Goal: Feedback & Contribution: Contribute content

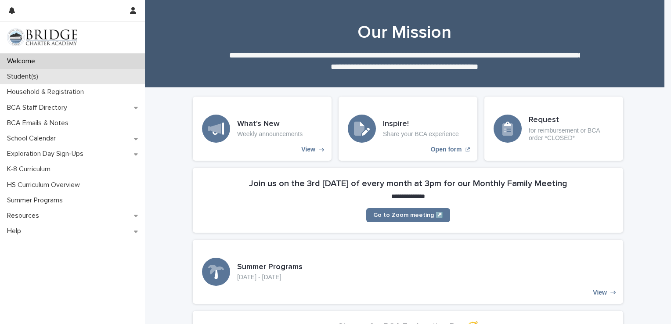
click at [83, 77] on div "Student(s)" at bounding box center [72, 76] width 145 height 15
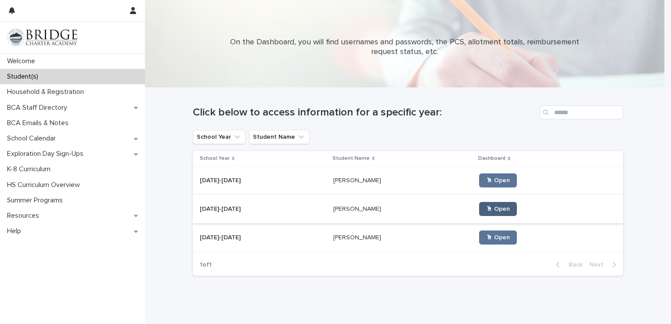
click at [479, 205] on link "🖱 Open" at bounding box center [498, 209] width 38 height 14
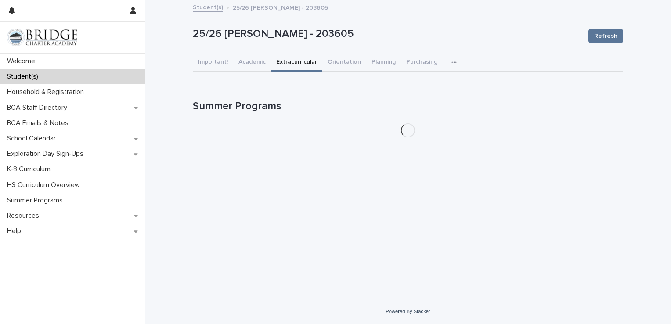
click at [295, 62] on button "Extracurricular" at bounding box center [296, 63] width 51 height 18
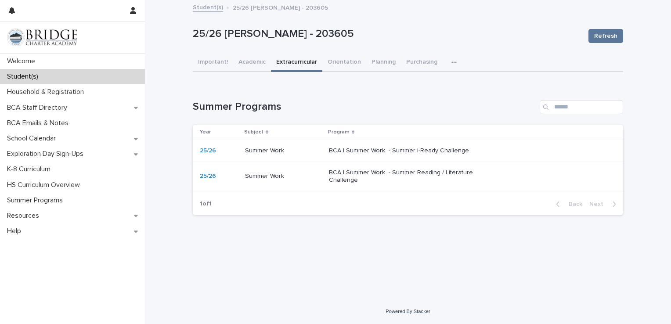
click at [337, 175] on p "BCA | Summer Work - Summer Reading / Literature Challenge" at bounding box center [402, 176] width 146 height 15
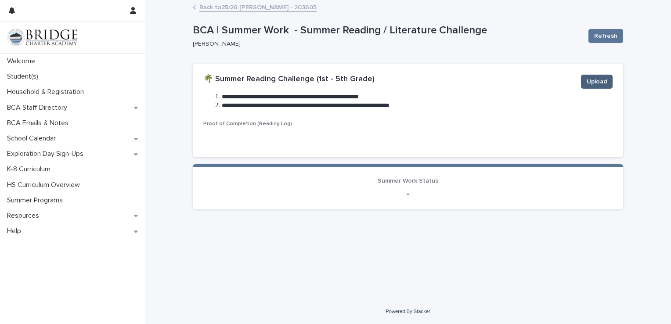
click at [607, 82] on button "Upload" at bounding box center [597, 82] width 32 height 14
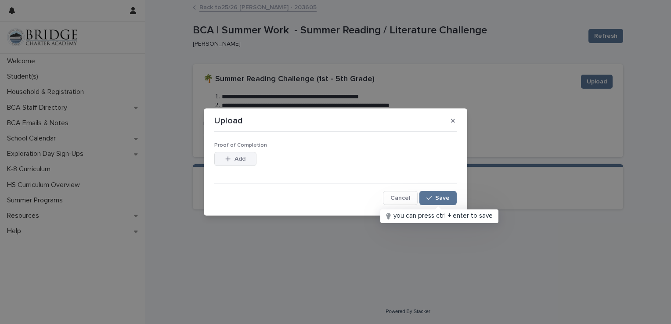
click at [228, 155] on button "Add" at bounding box center [235, 159] width 42 height 14
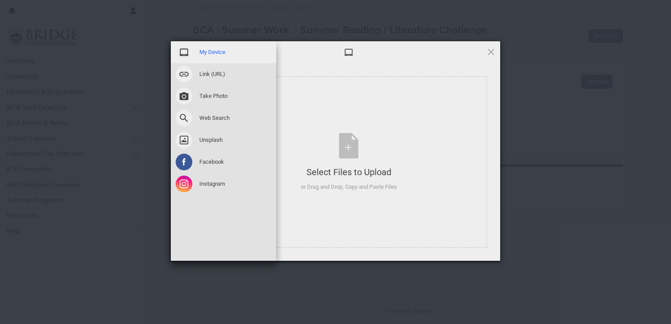
click at [222, 51] on span "My Device" at bounding box center [212, 52] width 26 height 8
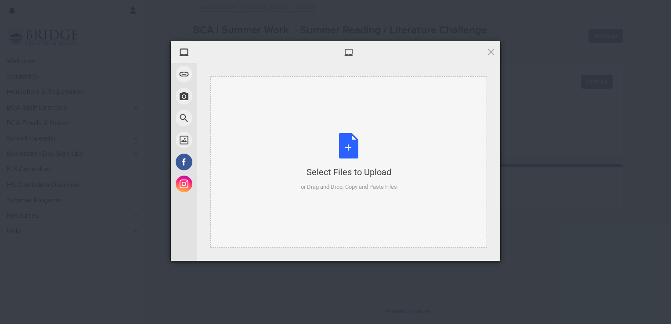
click at [309, 133] on div "Select Files to Upload or Drag and Drop, Copy and Paste Files" at bounding box center [349, 162] width 96 height 58
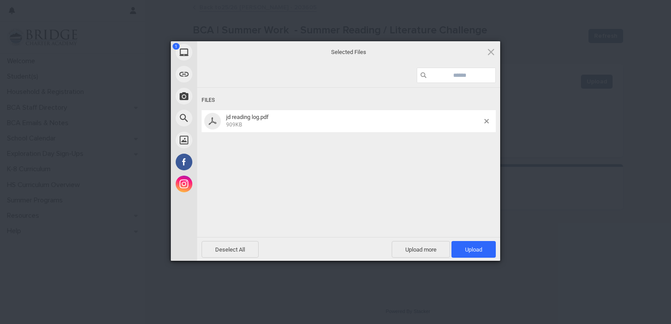
click at [263, 128] on div "jd reading log.pdf 909KB" at bounding box center [349, 121] width 294 height 22
click at [473, 245] on span "Upload 1" at bounding box center [473, 249] width 44 height 17
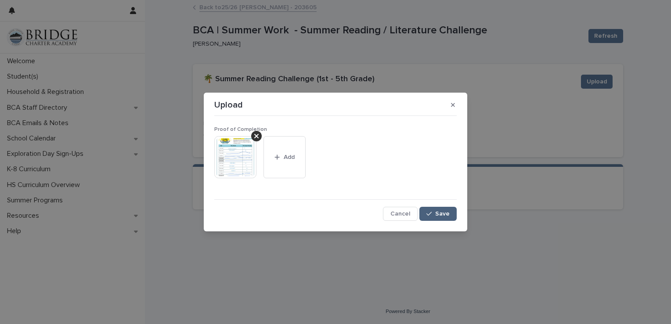
click at [442, 214] on span "Save" at bounding box center [442, 214] width 14 height 6
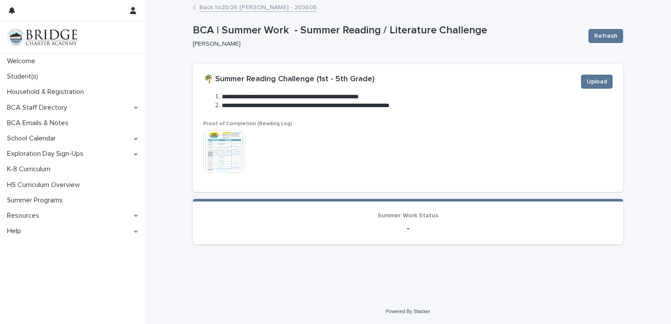
click at [234, 7] on link "Back to 25/26 [PERSON_NAME] - 203605" at bounding box center [257, 7] width 117 height 10
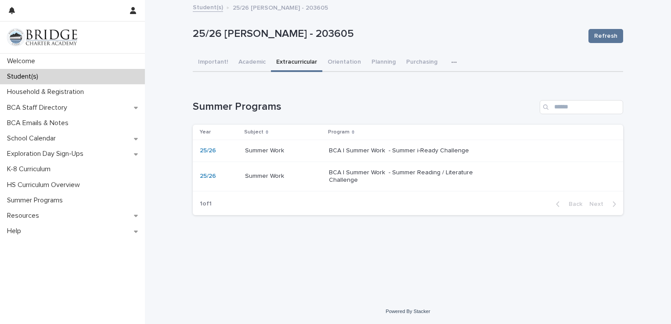
click at [414, 148] on p "BCA | Summer Work - Summer i-Ready Challenge" at bounding box center [402, 150] width 146 height 7
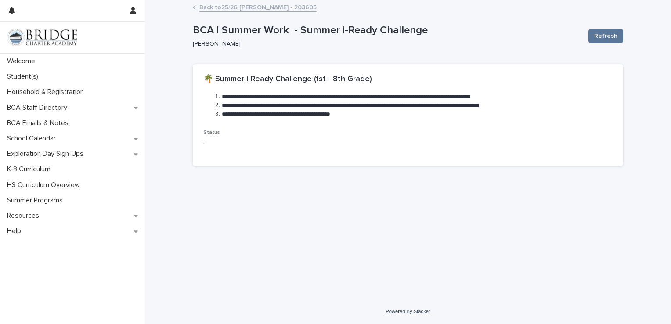
click at [238, 6] on link "Back to 25/26 [PERSON_NAME] - 203605" at bounding box center [257, 7] width 117 height 10
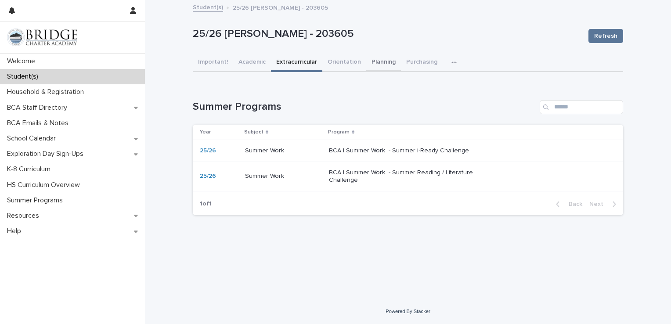
click at [377, 63] on button "Planning" at bounding box center [383, 63] width 35 height 18
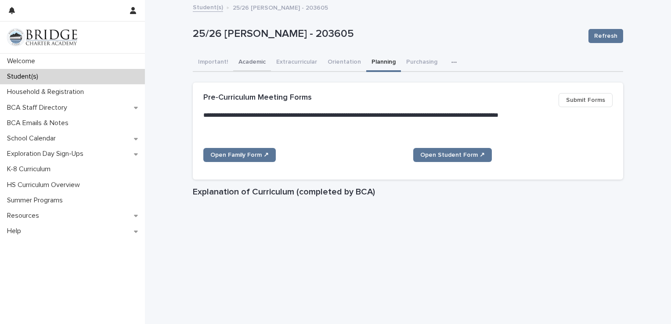
click at [244, 59] on button "Academic" at bounding box center [252, 63] width 38 height 18
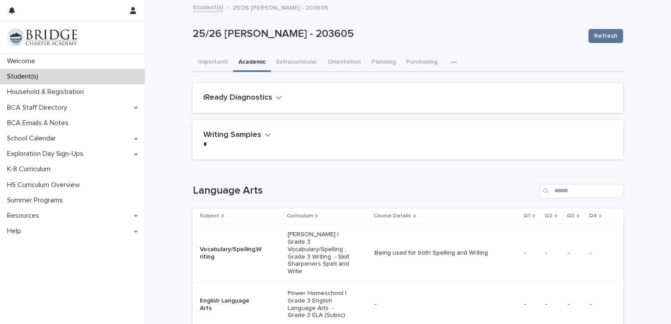
click at [208, 7] on link "Student(s)" at bounding box center [208, 7] width 30 height 10
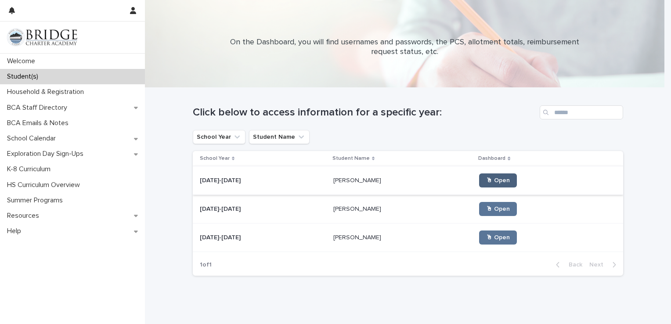
click at [486, 180] on span "🖱 Open" at bounding box center [498, 180] width 24 height 6
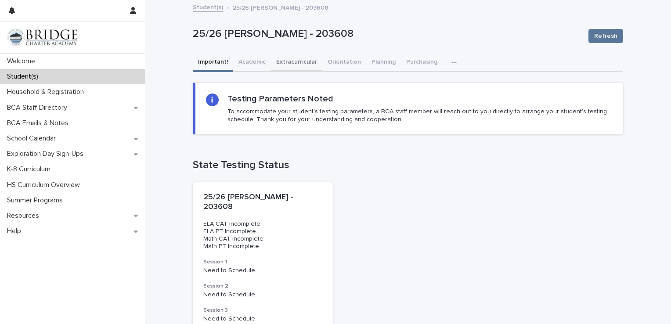
click at [300, 61] on button "Extracurricular" at bounding box center [296, 63] width 51 height 18
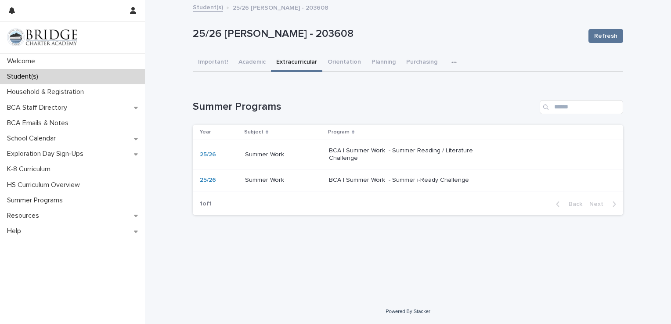
click at [381, 151] on p "BCA | Summer Work - Summer Reading / Literature Challenge" at bounding box center [402, 154] width 146 height 15
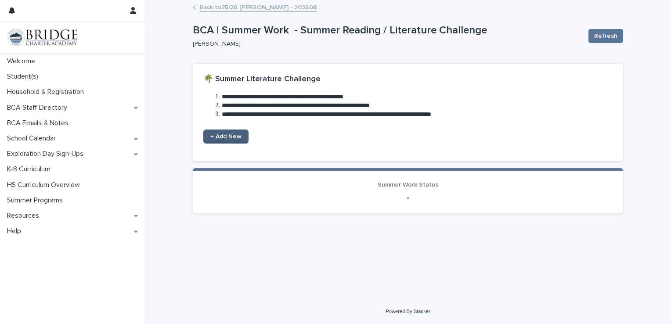
click at [230, 135] on span "+ Add New" at bounding box center [225, 136] width 31 height 6
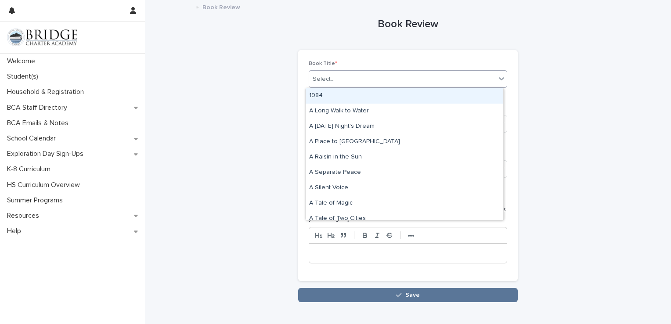
click at [502, 78] on icon at bounding box center [501, 78] width 9 height 9
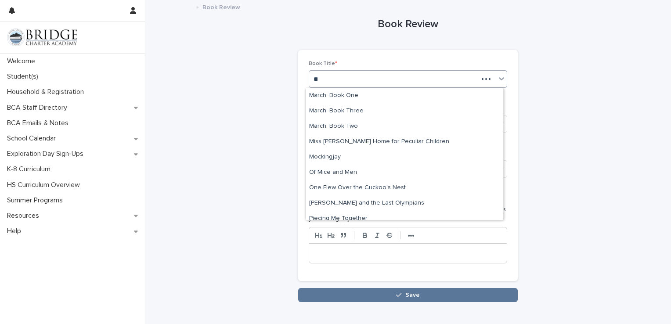
scroll to position [114, 0]
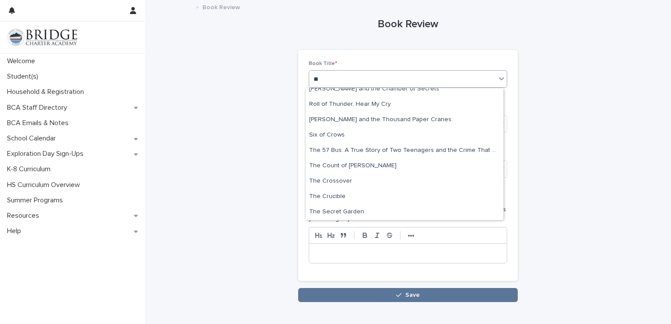
type input "***"
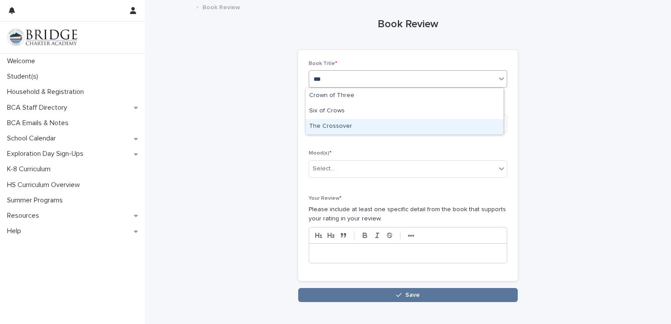
click at [351, 125] on div "The Crossover" at bounding box center [405, 126] width 198 height 15
